Goal: Information Seeking & Learning: Check status

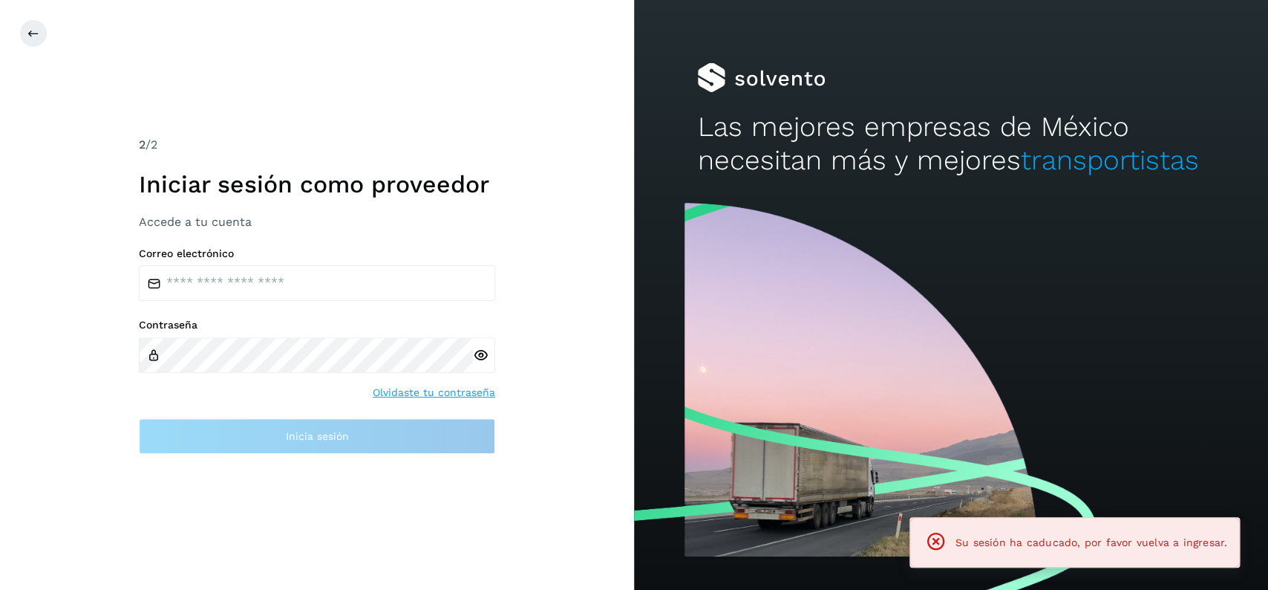
type input "**********"
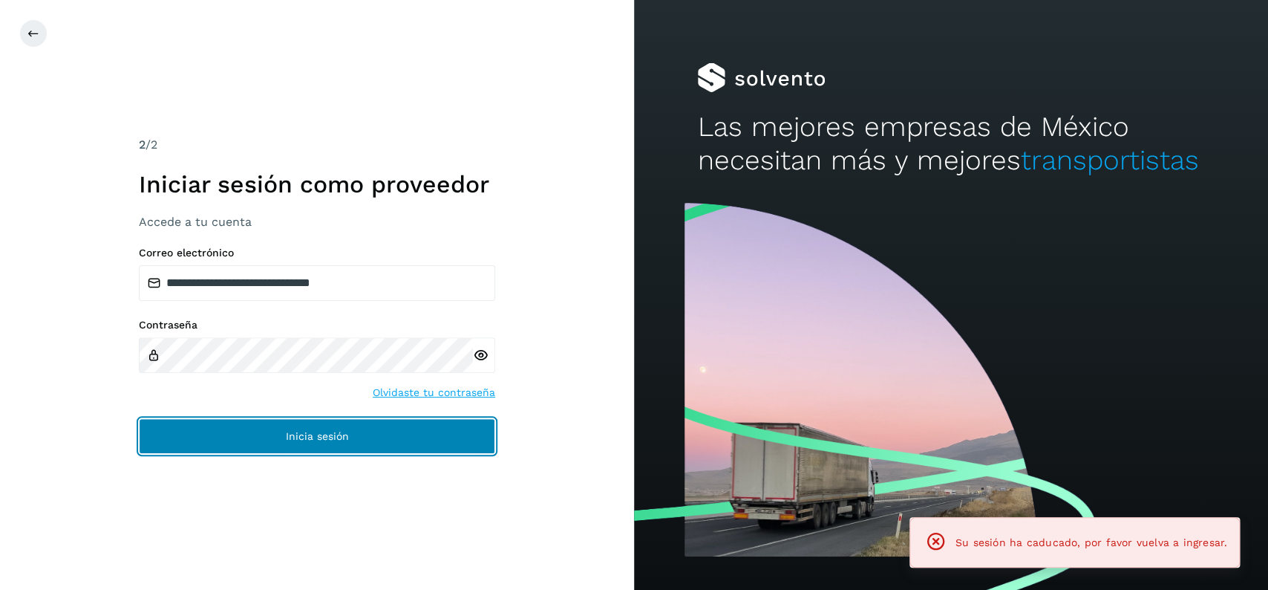
click at [397, 434] on button "Inicia sesión" at bounding box center [317, 436] width 356 height 36
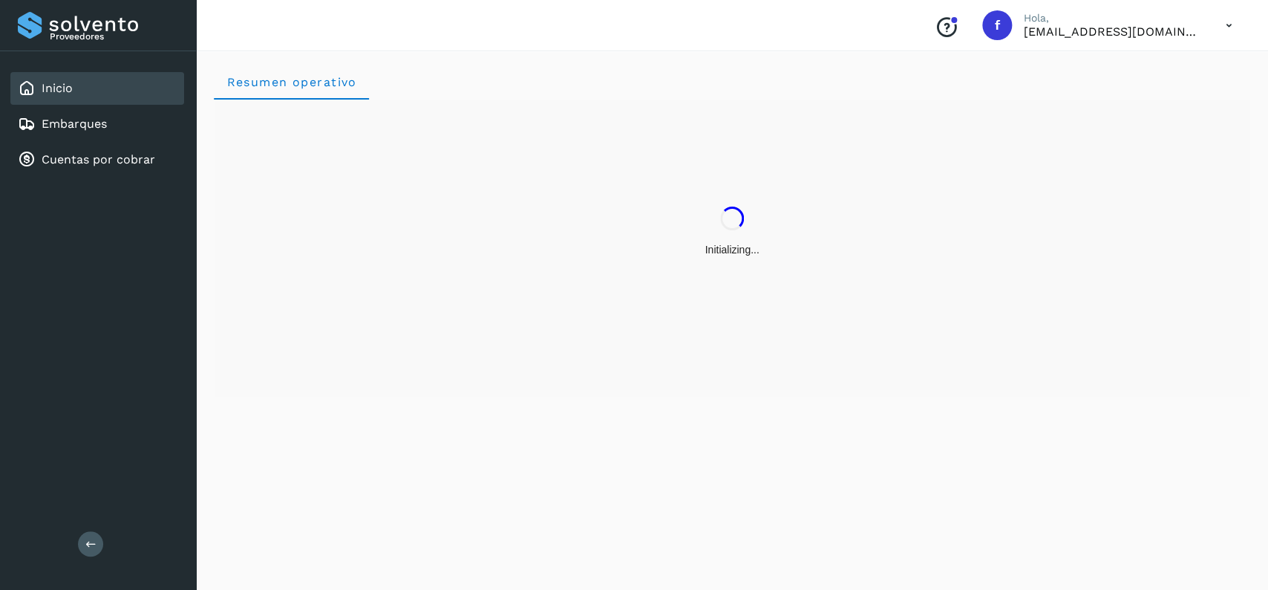
click at [100, 99] on div "Inicio" at bounding box center [97, 88] width 174 height 33
click at [132, 108] on div "Embarques" at bounding box center [97, 124] width 174 height 33
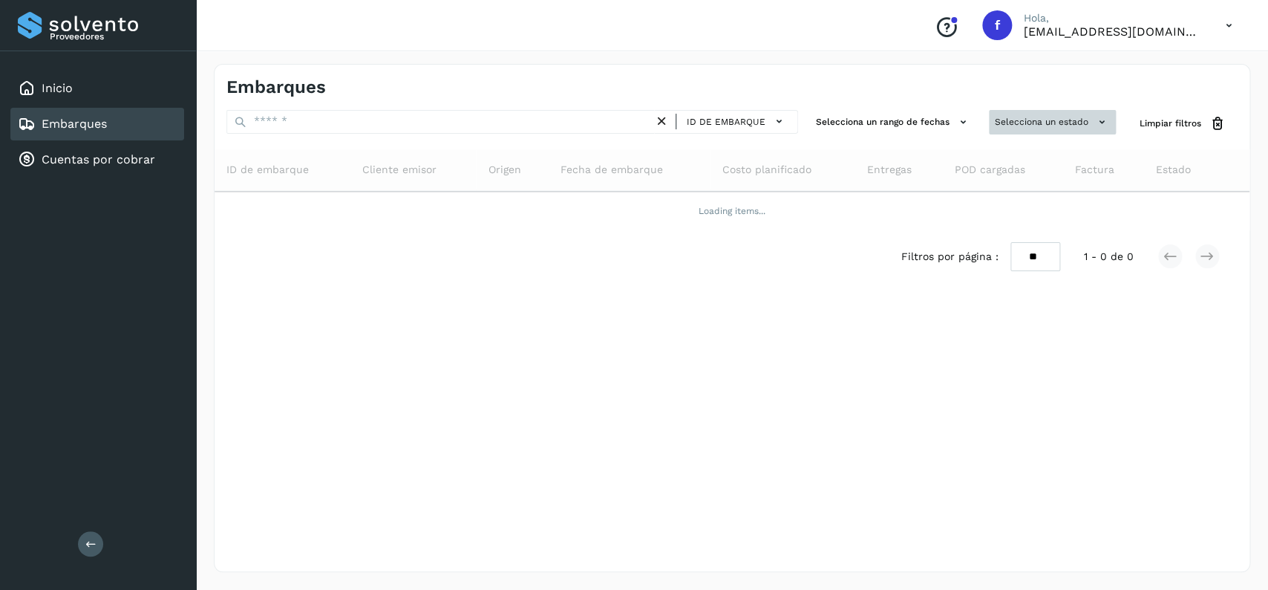
click at [996, 132] on button "Selecciona un estado" at bounding box center [1052, 122] width 127 height 25
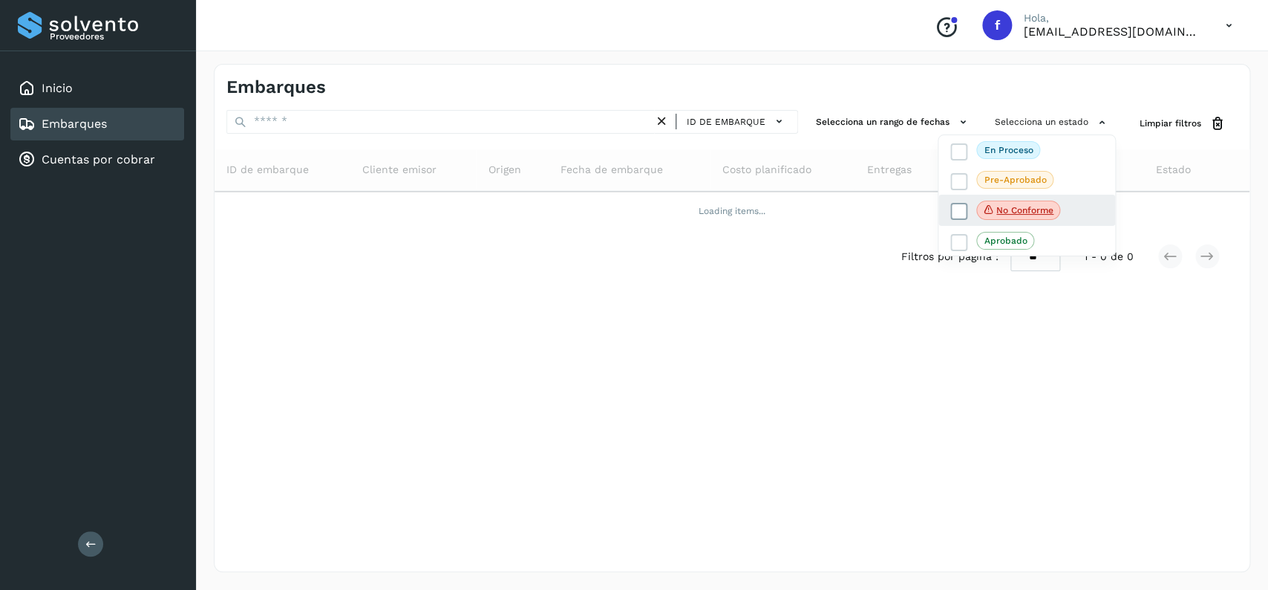
click at [960, 210] on icon at bounding box center [959, 211] width 15 height 15
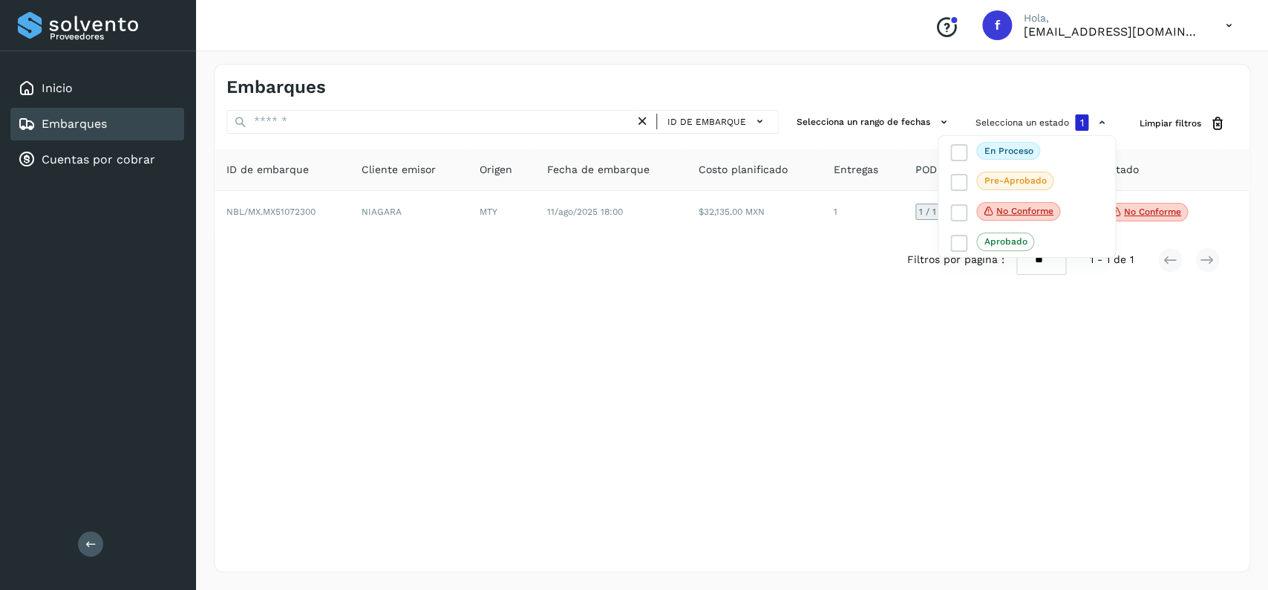
click at [619, 240] on div at bounding box center [634, 295] width 1268 height 590
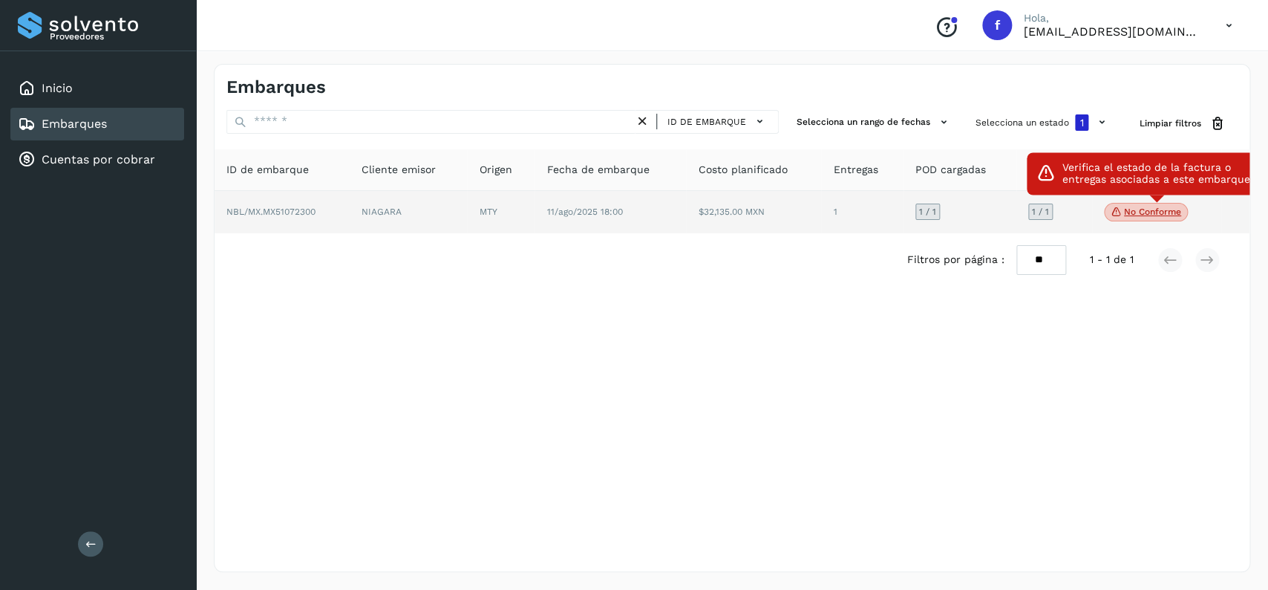
click at [1140, 210] on p "No conforme" at bounding box center [1152, 211] width 57 height 10
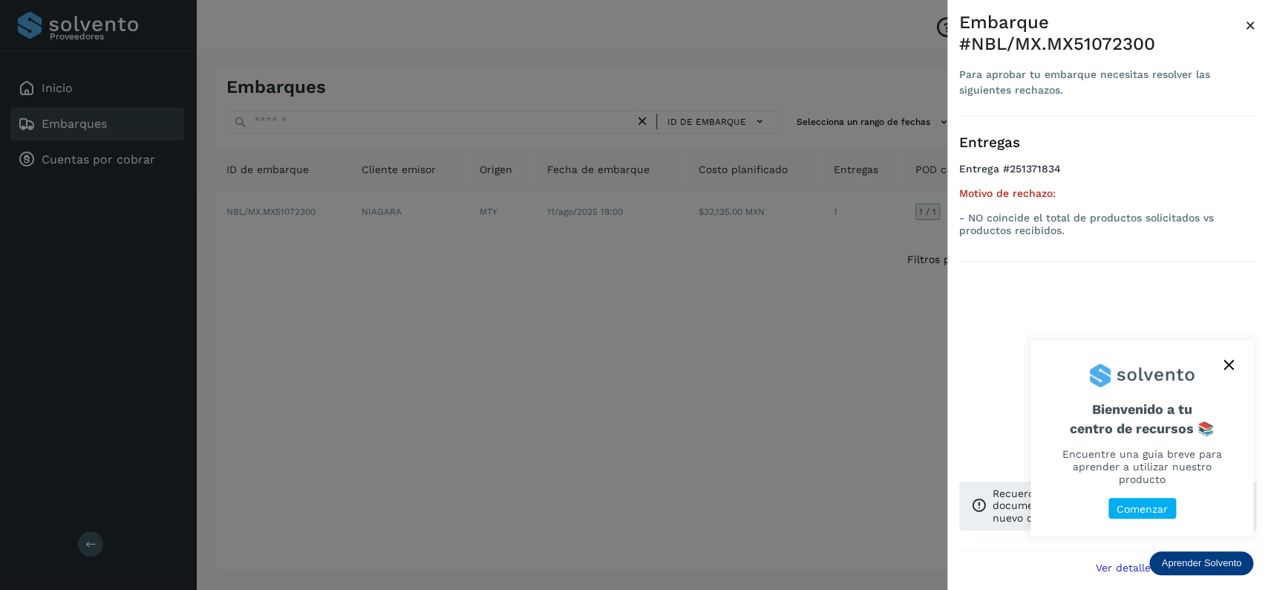
click at [669, 345] on div at bounding box center [634, 295] width 1268 height 590
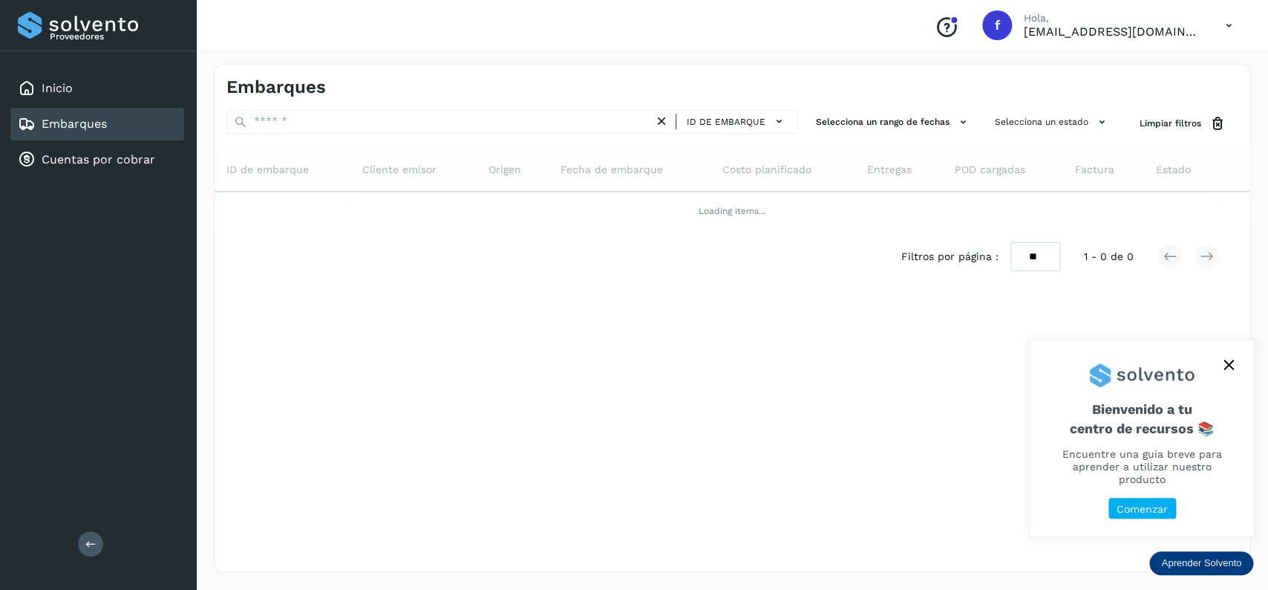
click at [123, 112] on div "Embarques" at bounding box center [97, 124] width 174 height 33
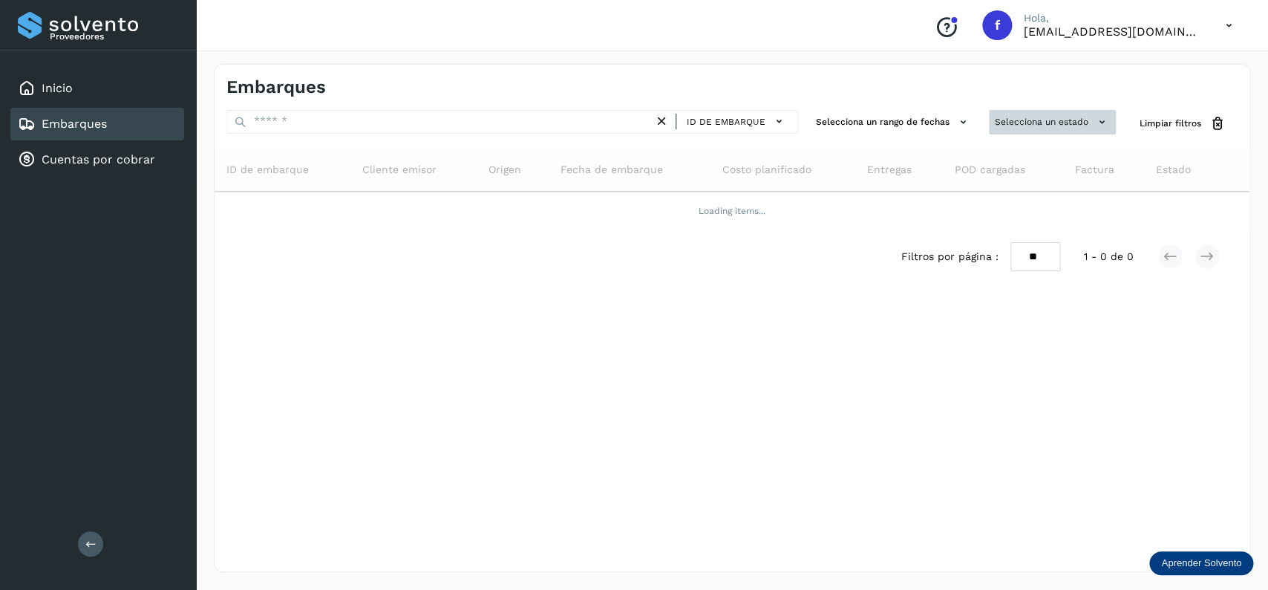
click at [1069, 122] on button "Selecciona un estado" at bounding box center [1052, 122] width 127 height 25
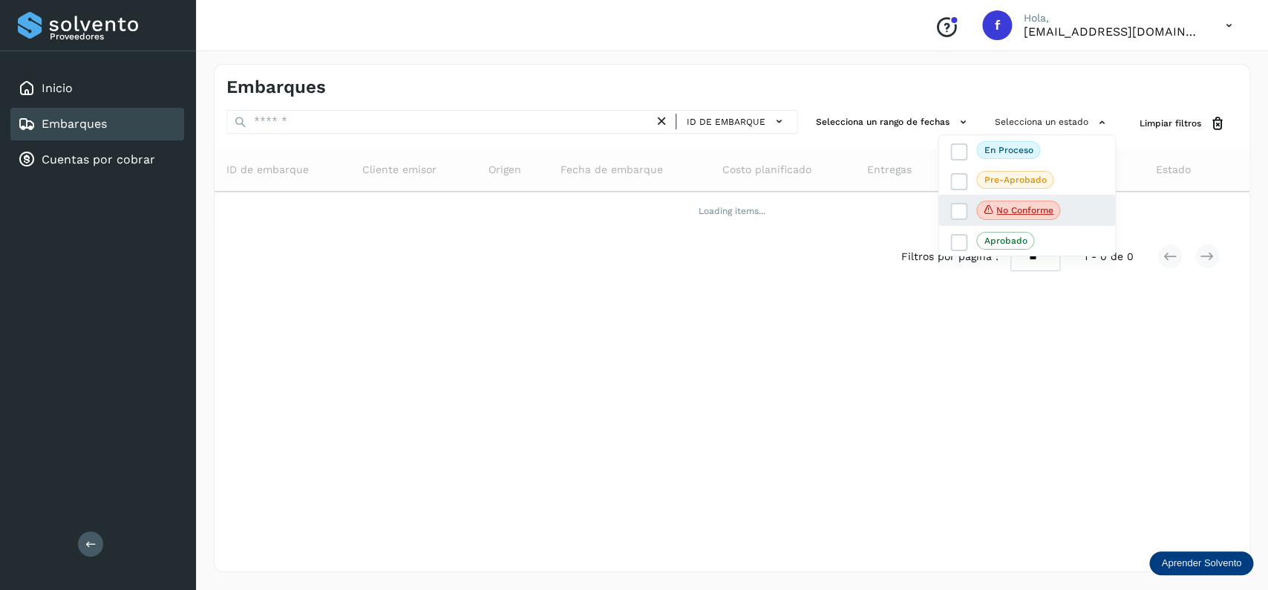
click at [961, 200] on div "No conforme" at bounding box center [1027, 210] width 177 height 31
click at [961, 201] on div "No conforme" at bounding box center [1027, 210] width 177 height 31
click at [958, 204] on span at bounding box center [959, 211] width 17 height 17
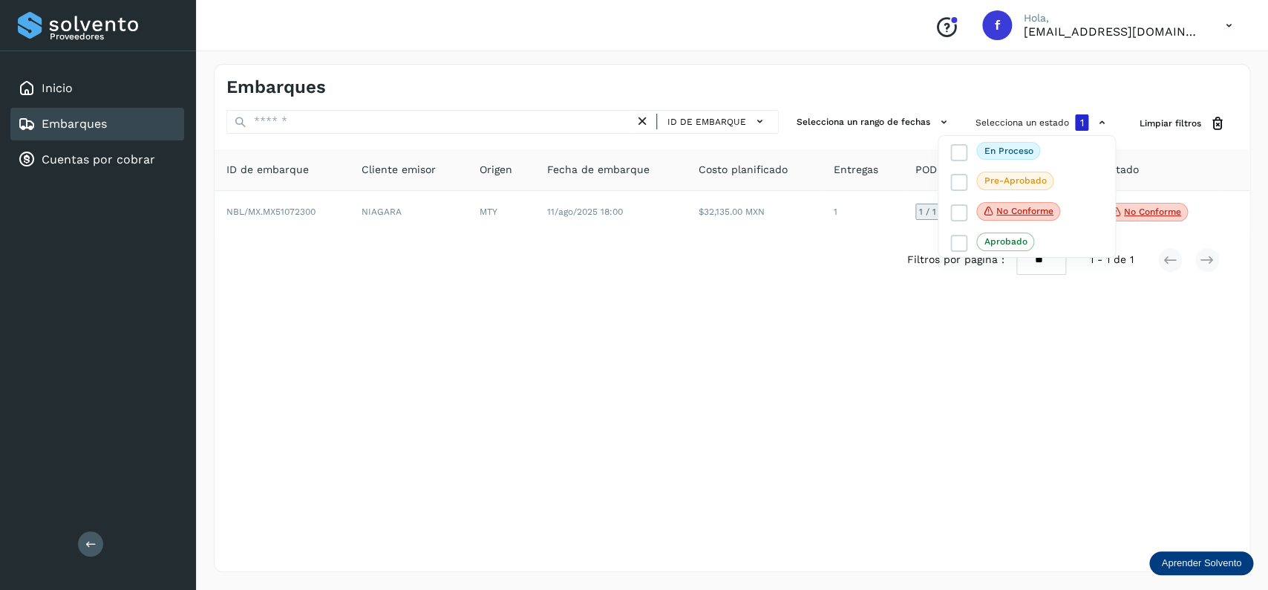
click at [693, 229] on div at bounding box center [634, 295] width 1268 height 590
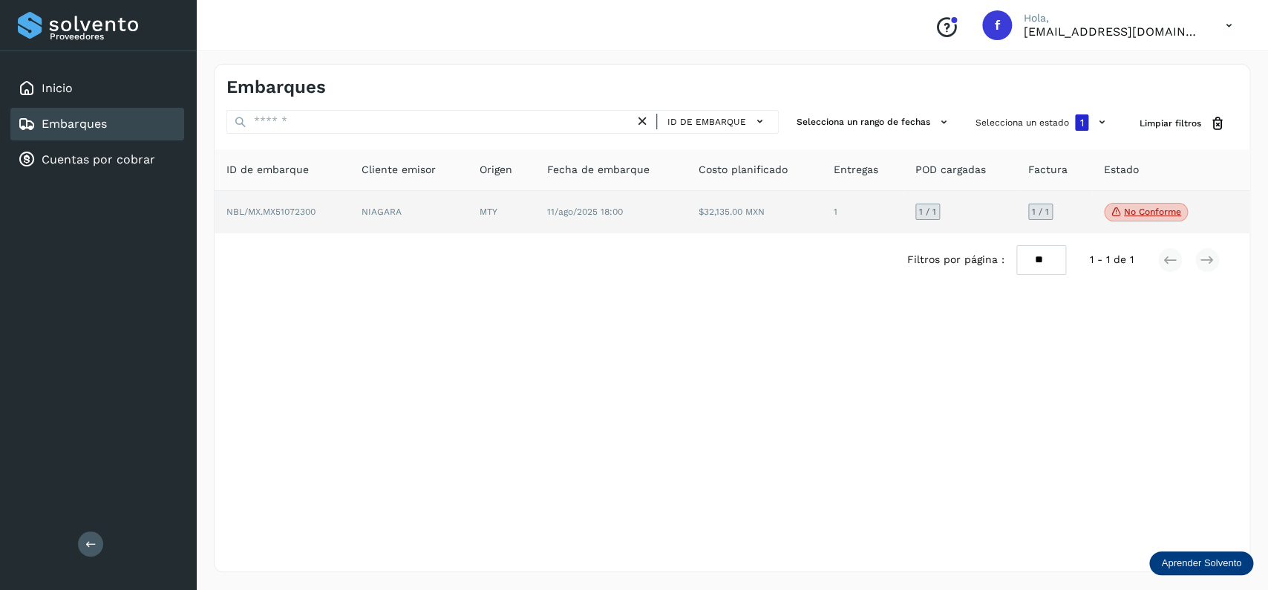
click at [1144, 216] on p "No conforme" at bounding box center [1152, 211] width 57 height 10
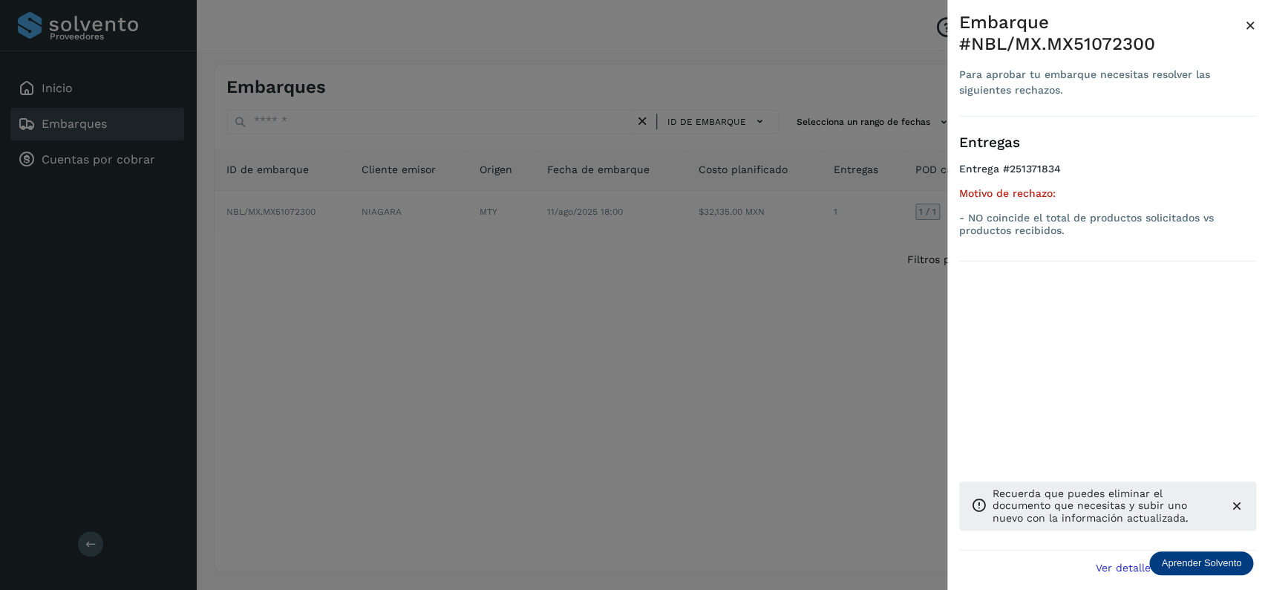
click at [504, 352] on div at bounding box center [634, 295] width 1268 height 590
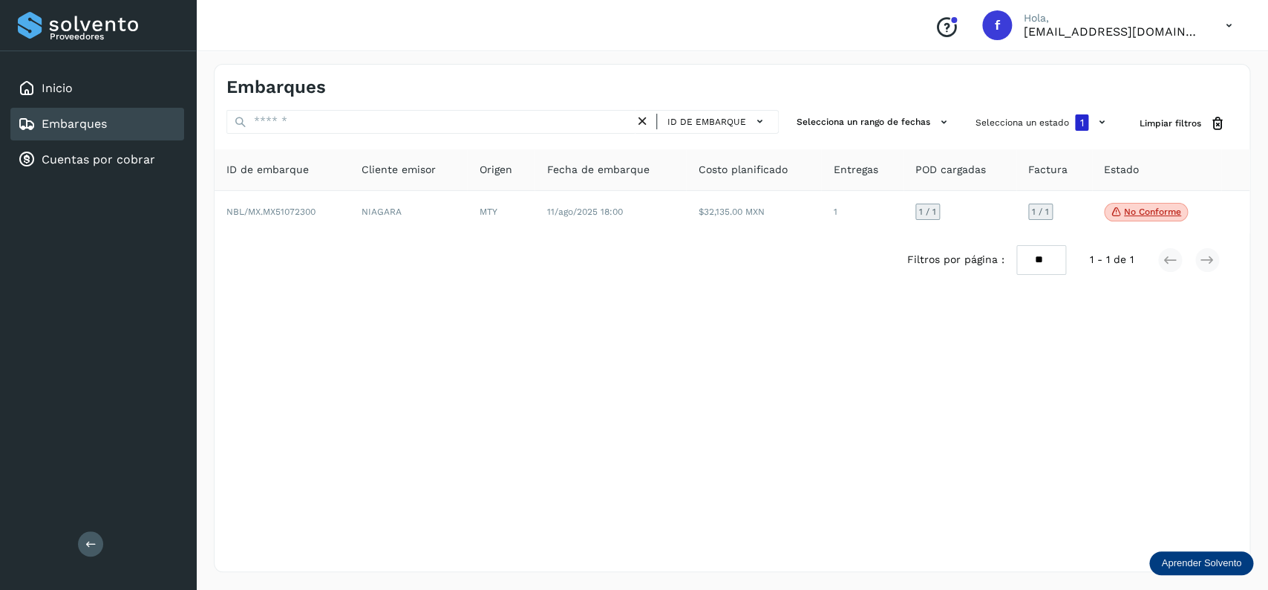
click at [97, 123] on link "Embarques" at bounding box center [74, 124] width 65 height 14
